Goal: Information Seeking & Learning: Learn about a topic

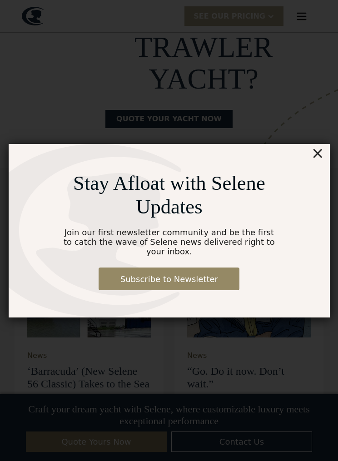
scroll to position [2532, 0]
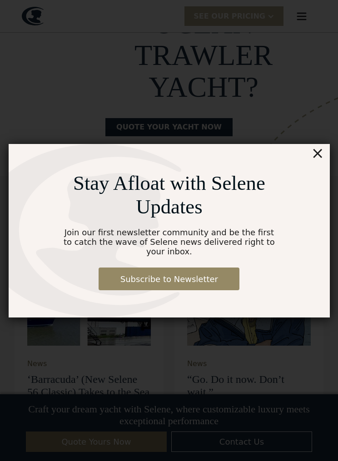
click at [322, 162] on div "×" at bounding box center [317, 153] width 13 height 18
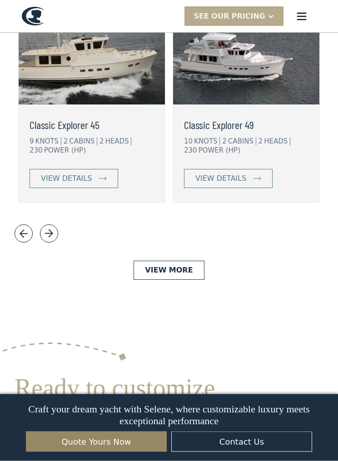
scroll to position [2137, 0]
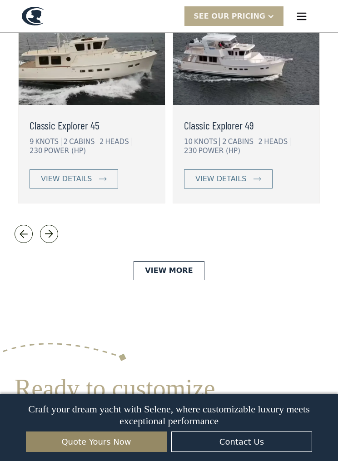
click at [192, 261] on link "View More" at bounding box center [168, 270] width 70 height 19
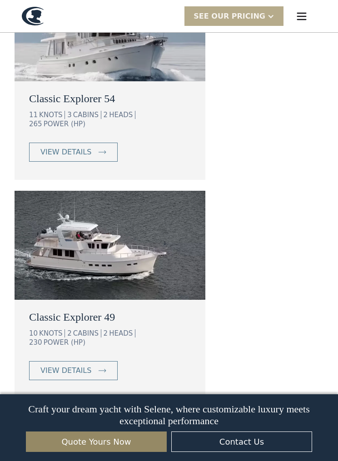
scroll to position [1148, 0]
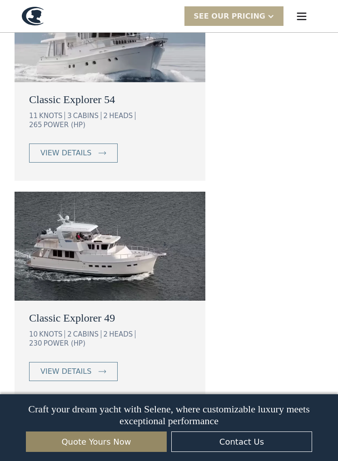
click at [103, 370] on img at bounding box center [103, 372] width 8 height 4
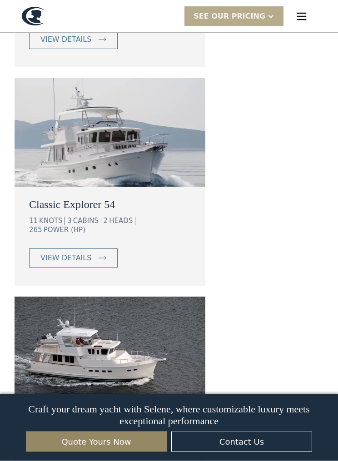
scroll to position [1039, 0]
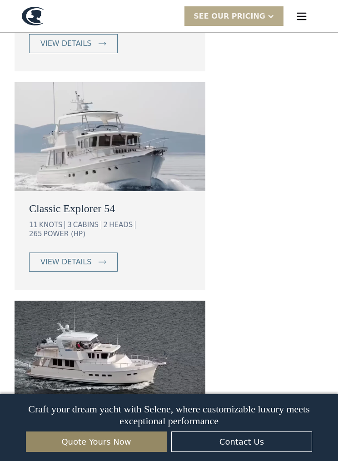
click at [103, 252] on link "view details" at bounding box center [73, 261] width 89 height 19
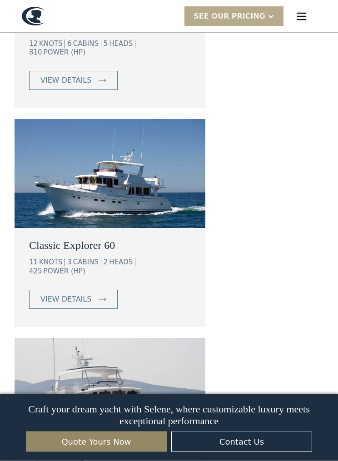
scroll to position [782, 0]
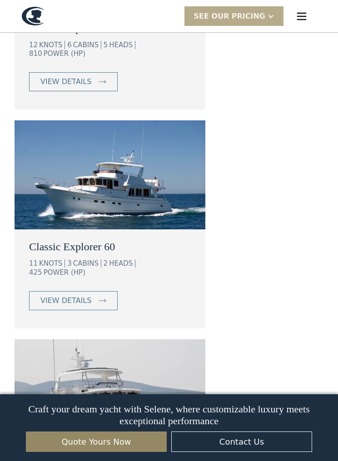
click at [101, 291] on link "view details" at bounding box center [73, 300] width 89 height 19
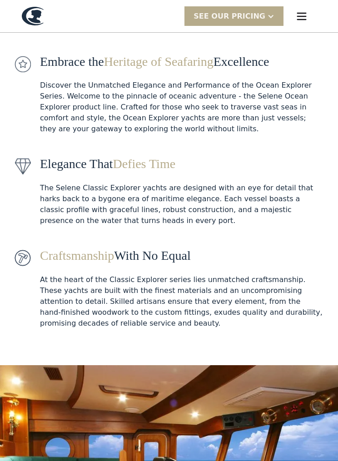
scroll to position [0, 0]
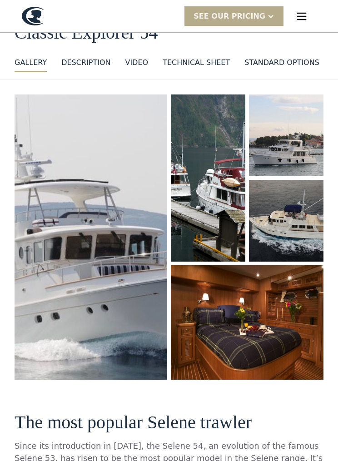
scroll to position [52, 0]
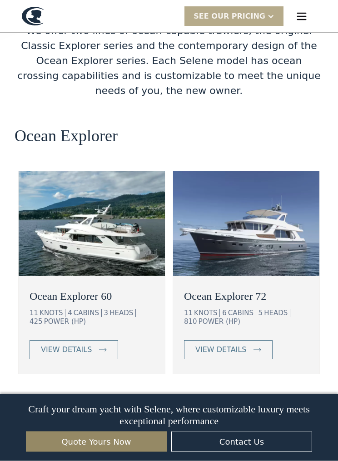
scroll to position [1606, 0]
click at [94, 340] on link "view details" at bounding box center [74, 349] width 89 height 19
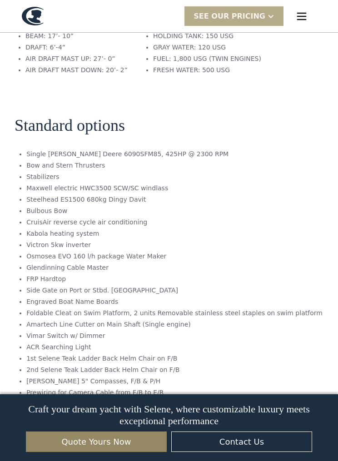
scroll to position [1522, 0]
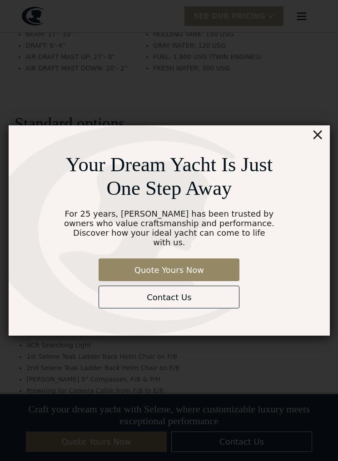
click at [317, 143] on div "×" at bounding box center [317, 134] width 13 height 18
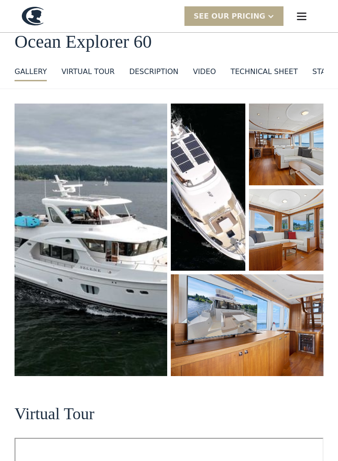
scroll to position [0, 0]
